Goal: Navigation & Orientation: Find specific page/section

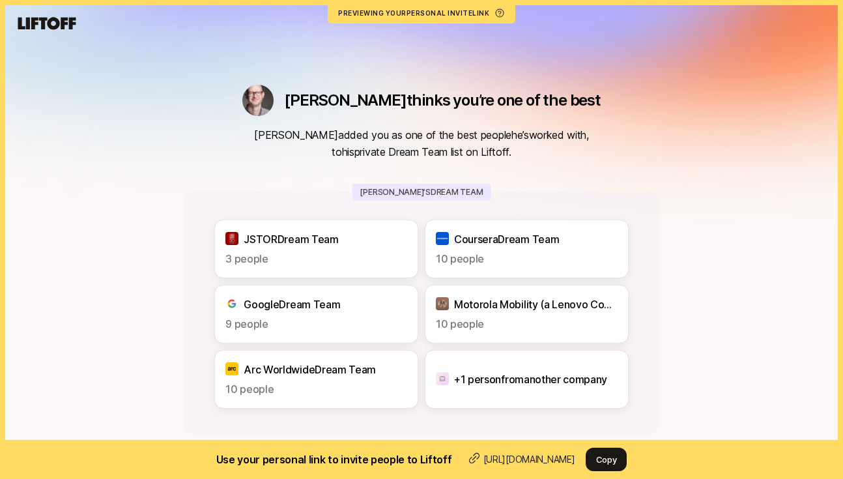
click at [221, 132] on div "[PERSON_NAME] thinks you’re one of the best [PERSON_NAME] added you as one of t…" at bounding box center [421, 326] width 475 height 483
click at [330, 248] on div "JSTOR Dream Team 3 people" at bounding box center [316, 248] width 203 height 57
click at [457, 195] on p "[PERSON_NAME]’s Dream Team" at bounding box center [421, 192] width 139 height 17
click at [477, 257] on p "10 people" at bounding box center [527, 258] width 182 height 17
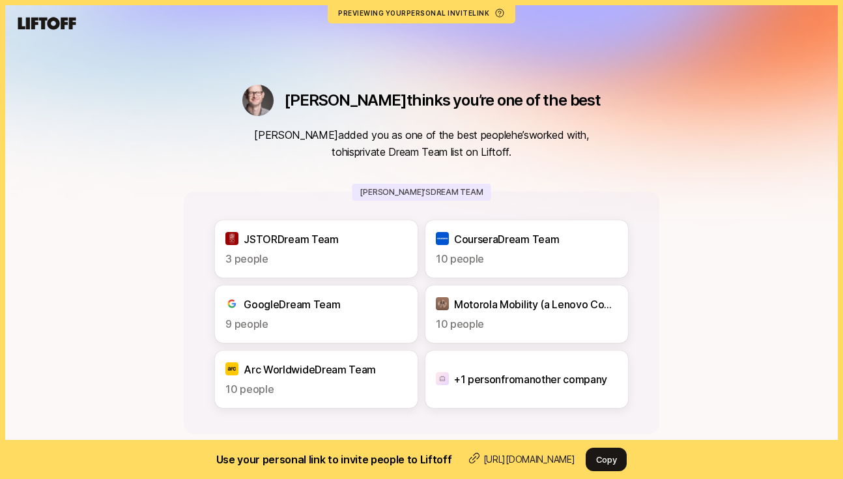
click at [477, 257] on p "10 people" at bounding box center [527, 258] width 182 height 17
click at [50, 22] on icon at bounding box center [47, 23] width 58 height 12
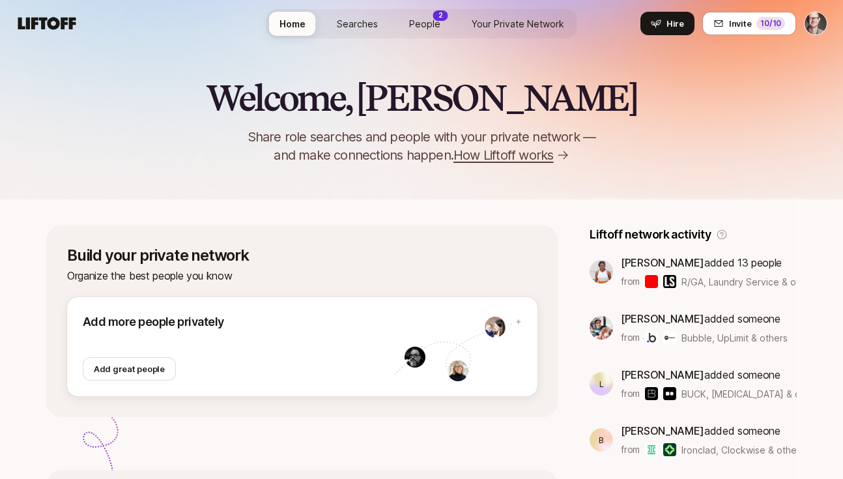
click at [435, 22] on span "People" at bounding box center [424, 24] width 31 height 14
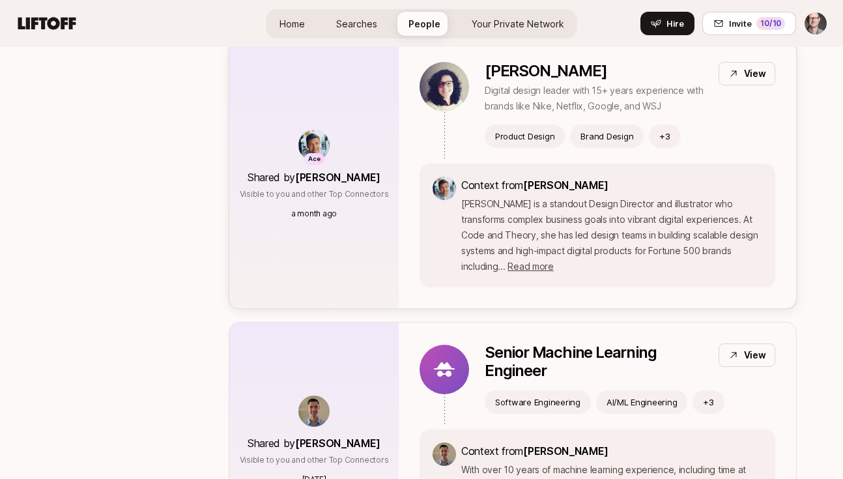
scroll to position [3628, 0]
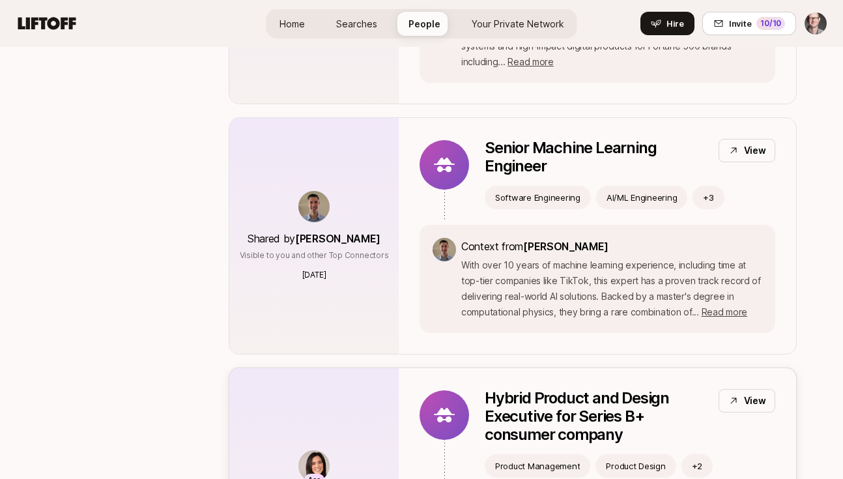
click at [550, 389] on p "Hybrid Product and Design Executive for Series B+ consumer company" at bounding box center [596, 416] width 223 height 55
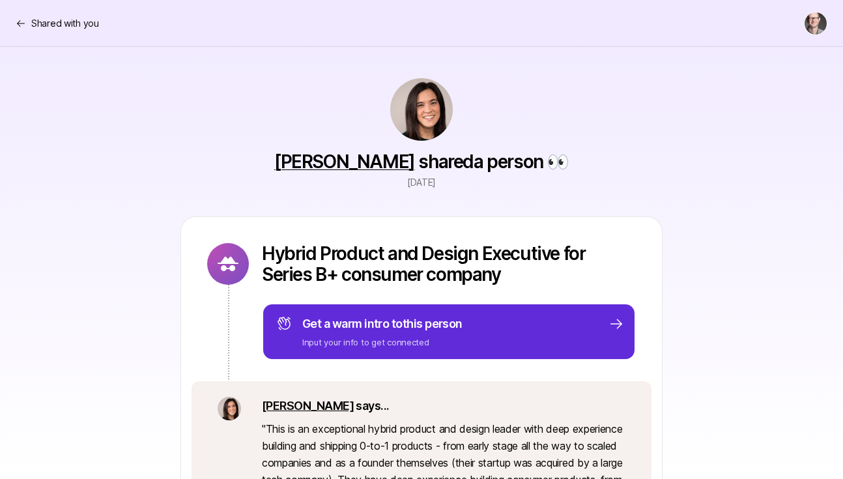
click at [356, 158] on link "[PERSON_NAME]" at bounding box center [344, 161] width 141 height 22
